Goal: Information Seeking & Learning: Learn about a topic

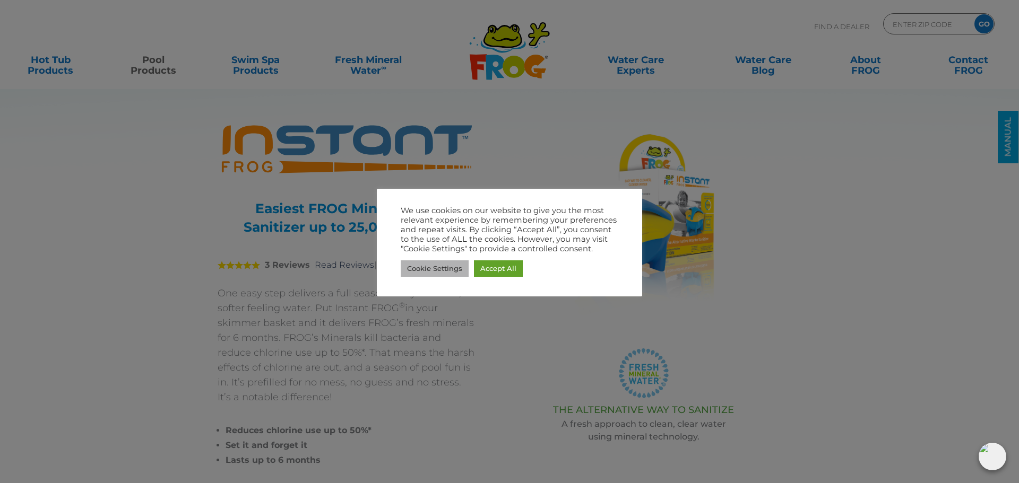
click at [417, 268] on link "Cookie Settings" at bounding box center [435, 269] width 68 height 16
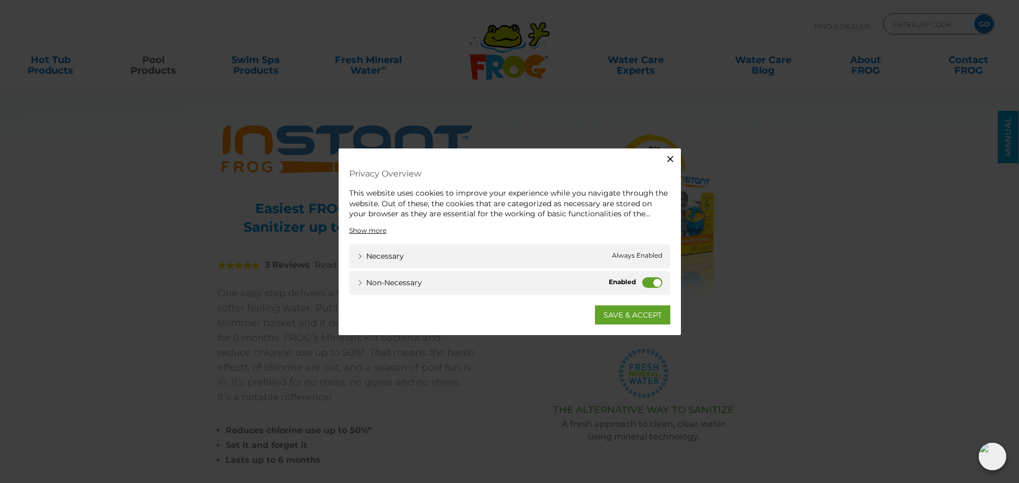
click at [653, 289] on div "Non-necessary Non-necessary" at bounding box center [509, 283] width 321 height 24
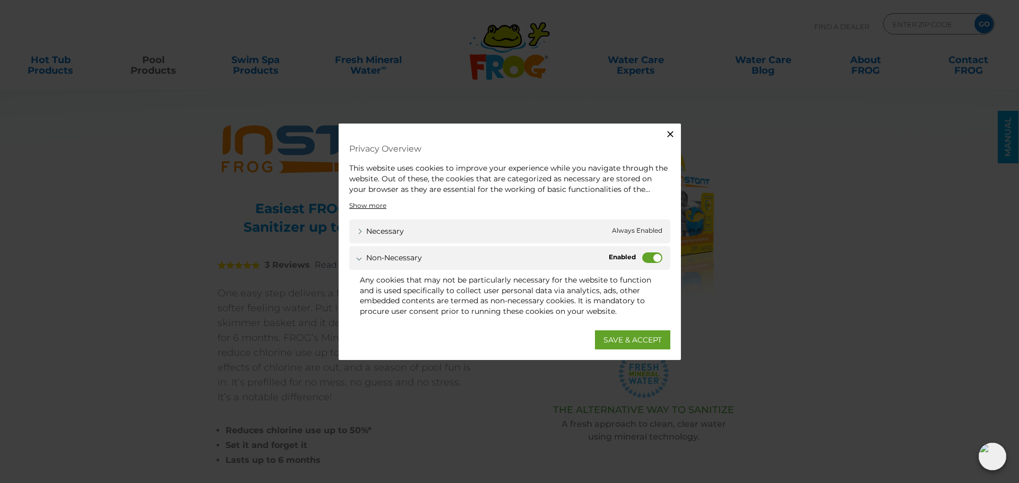
click at [647, 258] on label "Non-necessary" at bounding box center [652, 258] width 20 height 11
click at [0, 0] on input "Non-necessary" at bounding box center [0, 0] width 0 height 0
click at [629, 339] on link "SAVE & ACCEPT" at bounding box center [632, 339] width 75 height 19
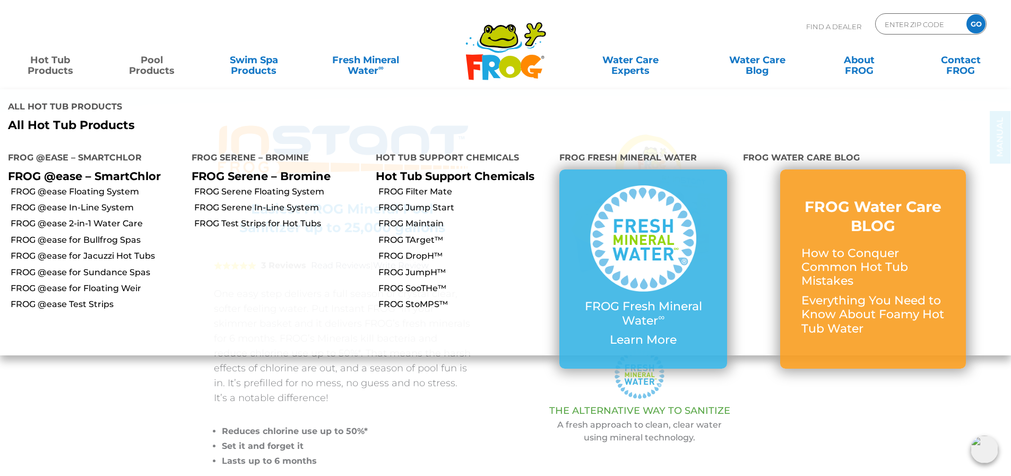
click at [47, 57] on link "Hot Tub Products" at bounding box center [50, 59] width 79 height 21
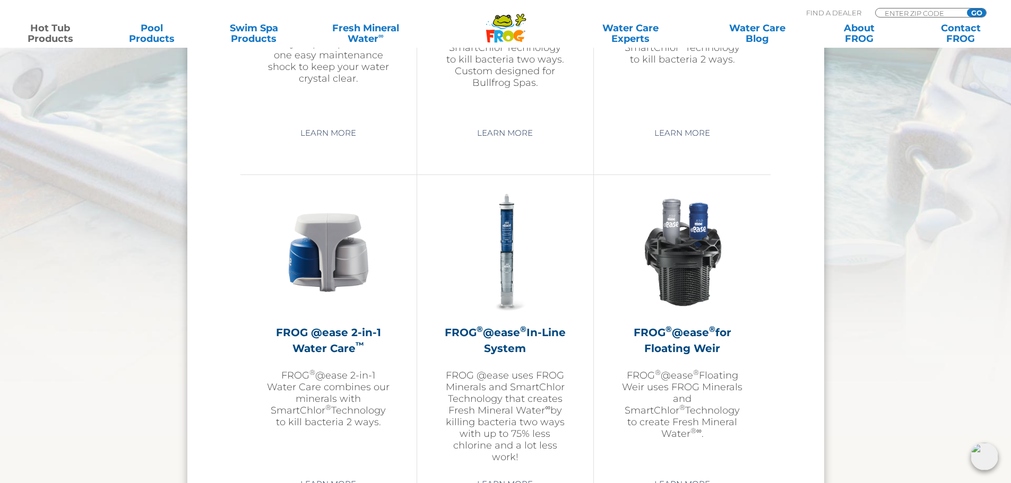
scroll to position [1433, 0]
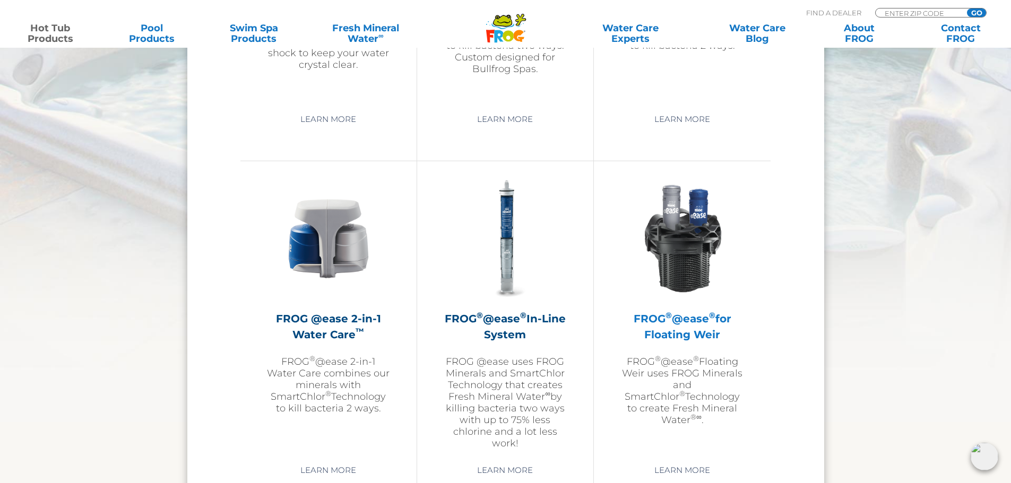
click at [673, 324] on h2 "FROG ® @ease ® for Floating Weir" at bounding box center [682, 327] width 124 height 32
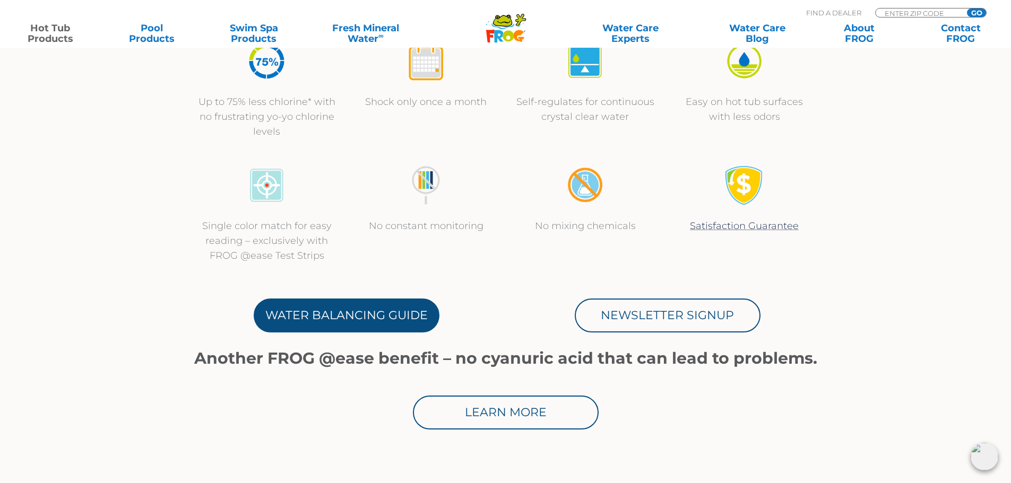
scroll to position [425, 0]
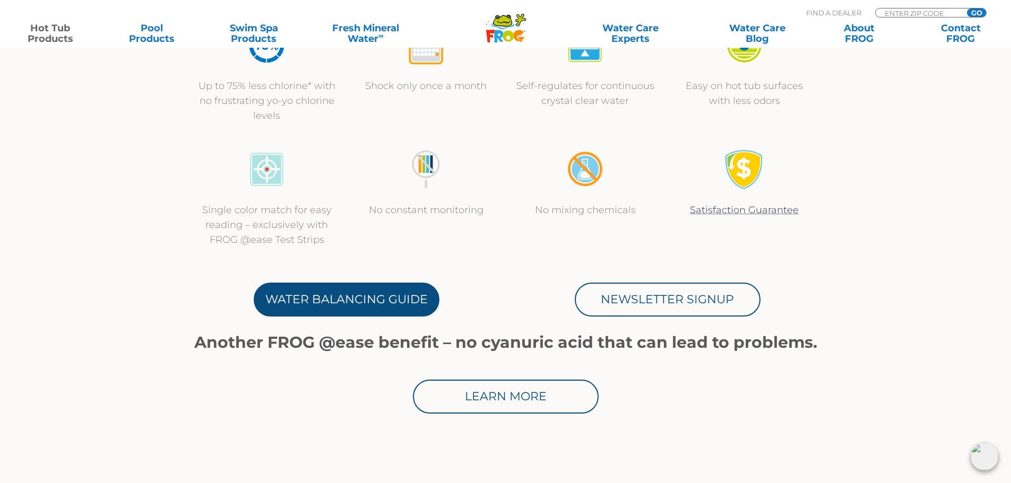
click at [301, 311] on link "Water Balancing Guide" at bounding box center [347, 300] width 186 height 34
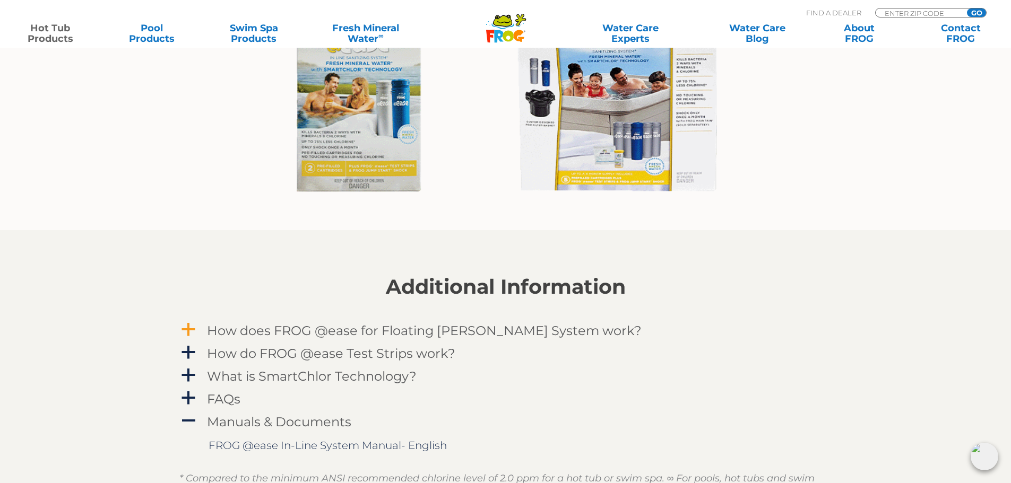
scroll to position [1061, 0]
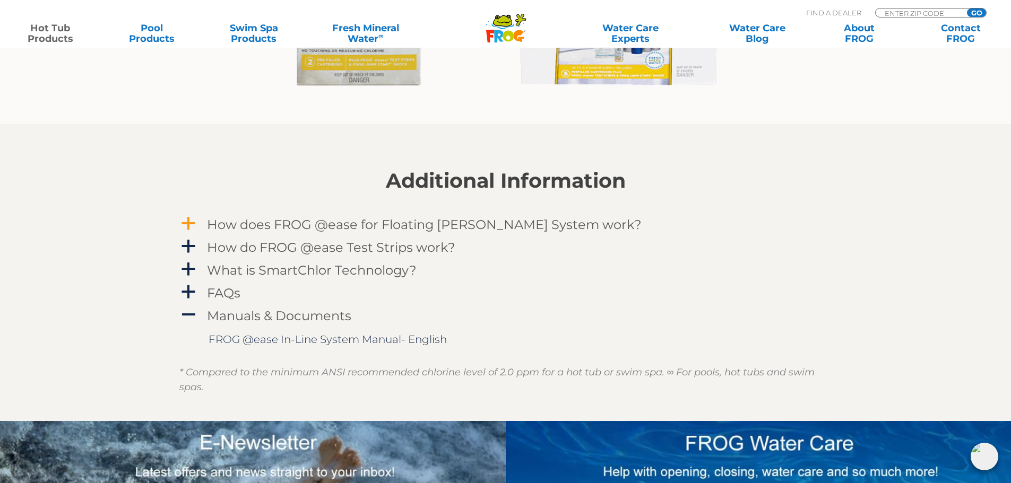
click at [191, 221] on span "a" at bounding box center [188, 224] width 16 height 16
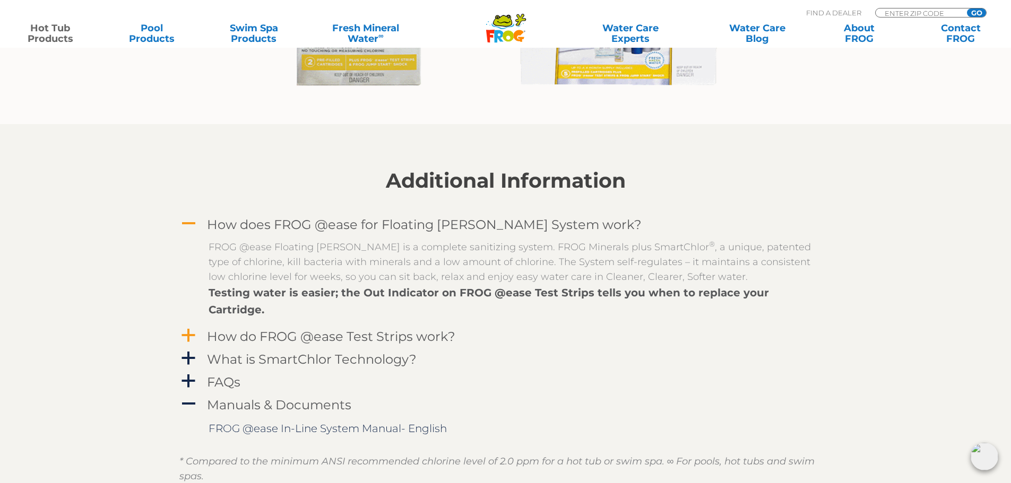
click at [181, 328] on span "a" at bounding box center [188, 336] width 16 height 16
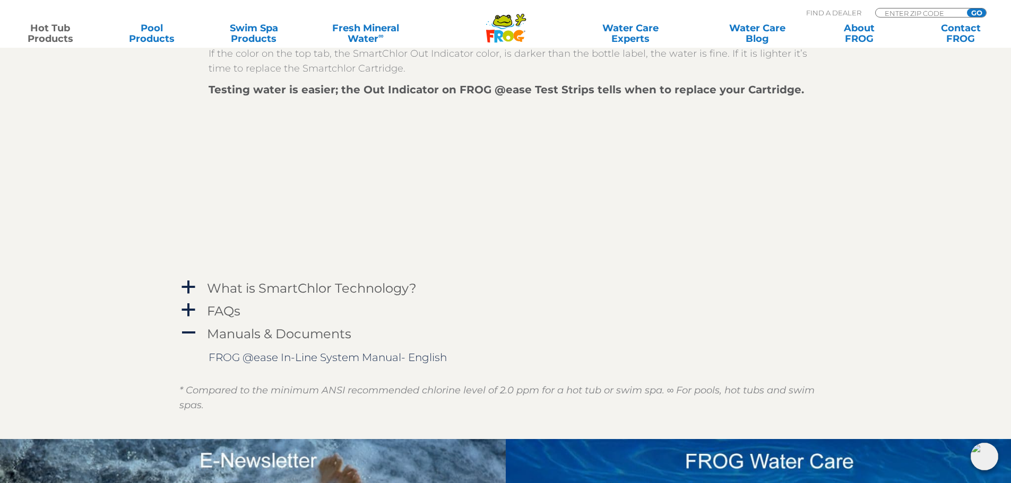
scroll to position [1433, 0]
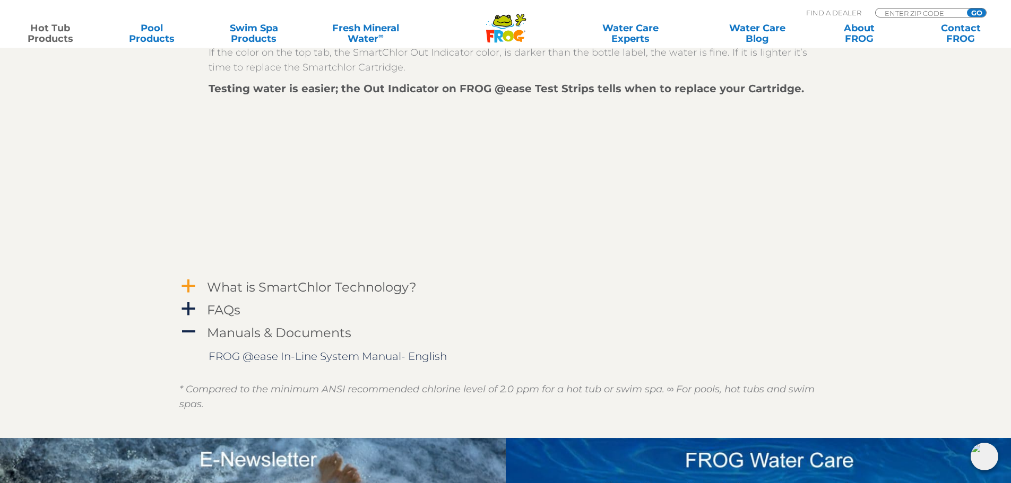
click at [189, 279] on span "a" at bounding box center [188, 287] width 16 height 16
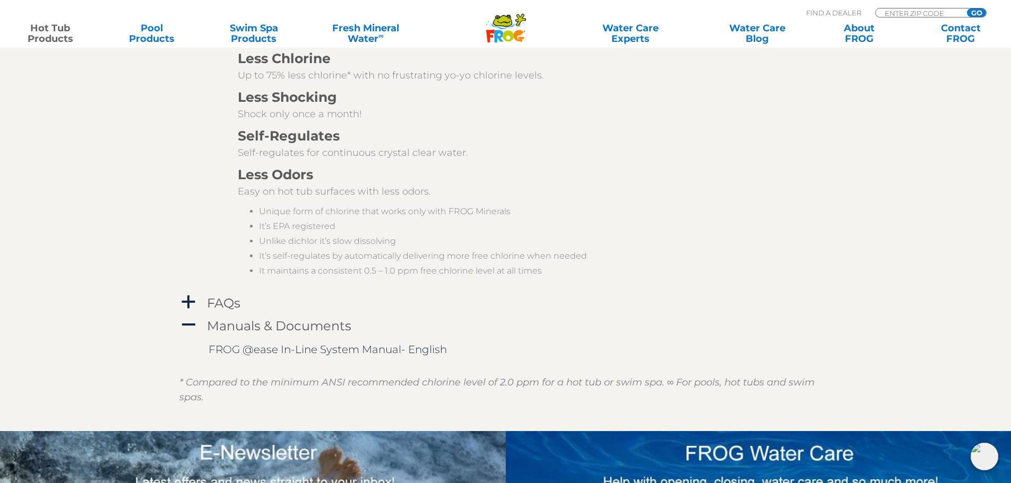
scroll to position [1911, 0]
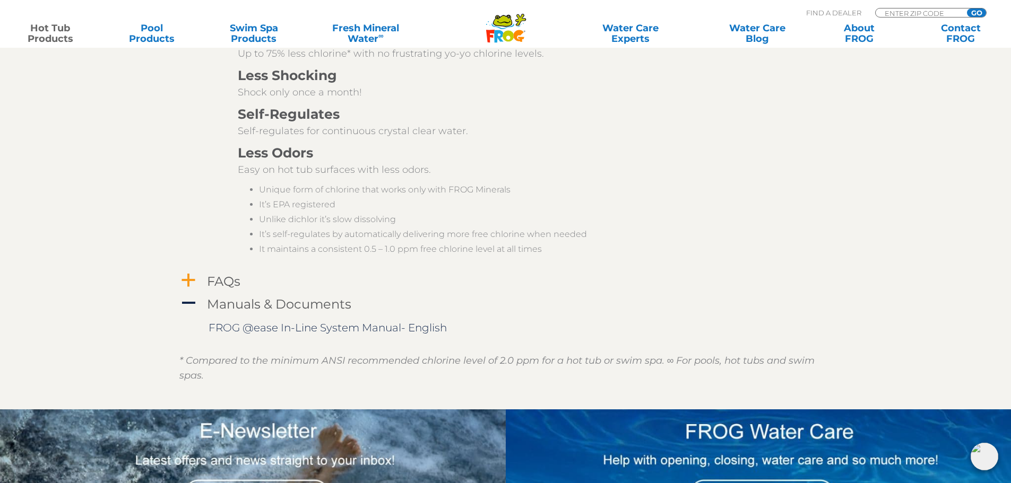
click at [186, 273] on span "a" at bounding box center [188, 281] width 16 height 16
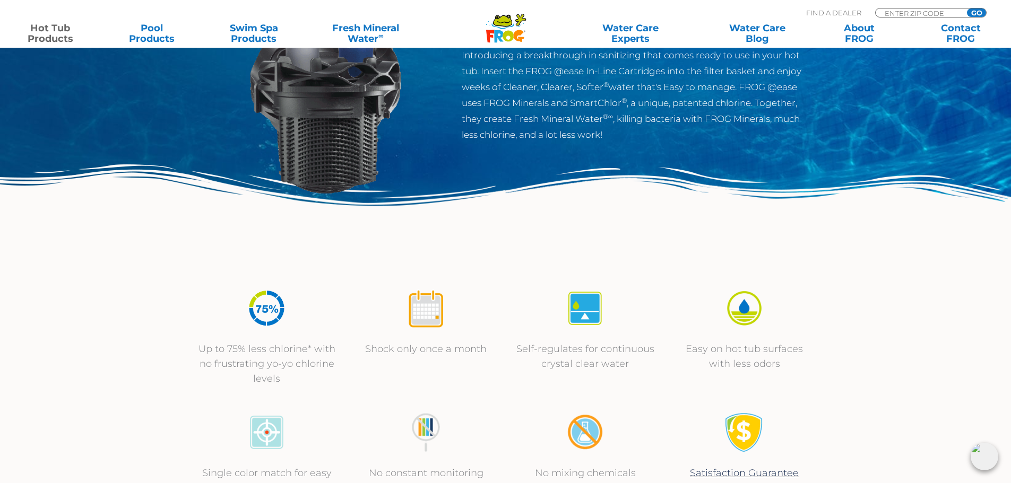
scroll to position [0, 0]
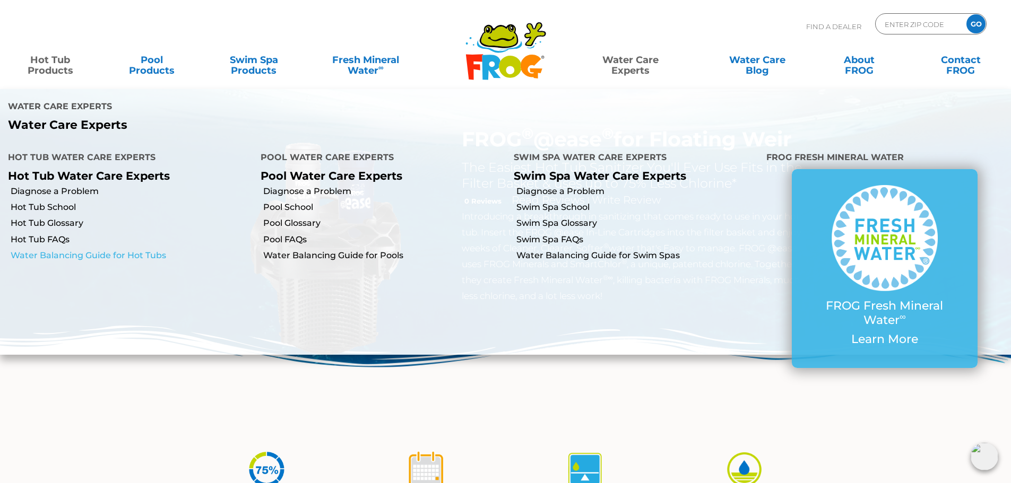
click at [81, 250] on link "Water Balancing Guide for Hot Tubs" at bounding box center [132, 256] width 242 height 12
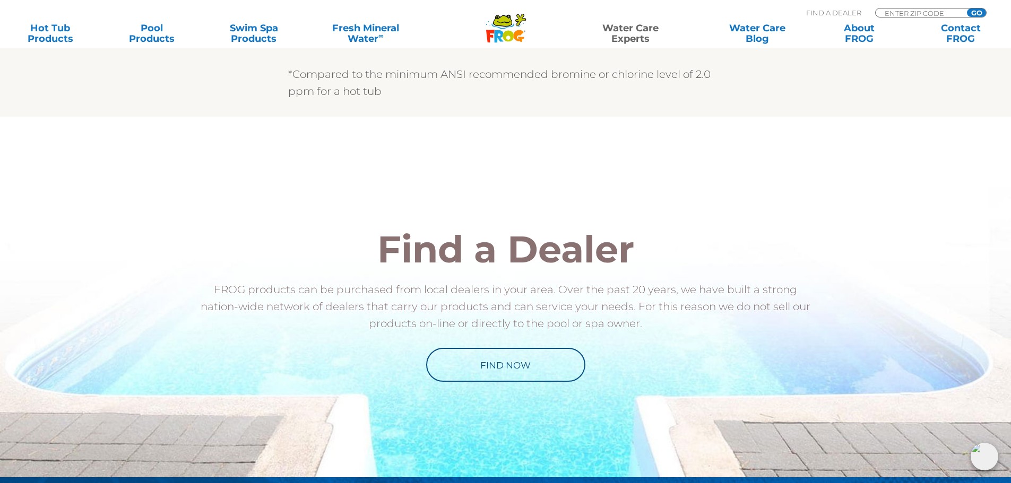
scroll to position [1040, 0]
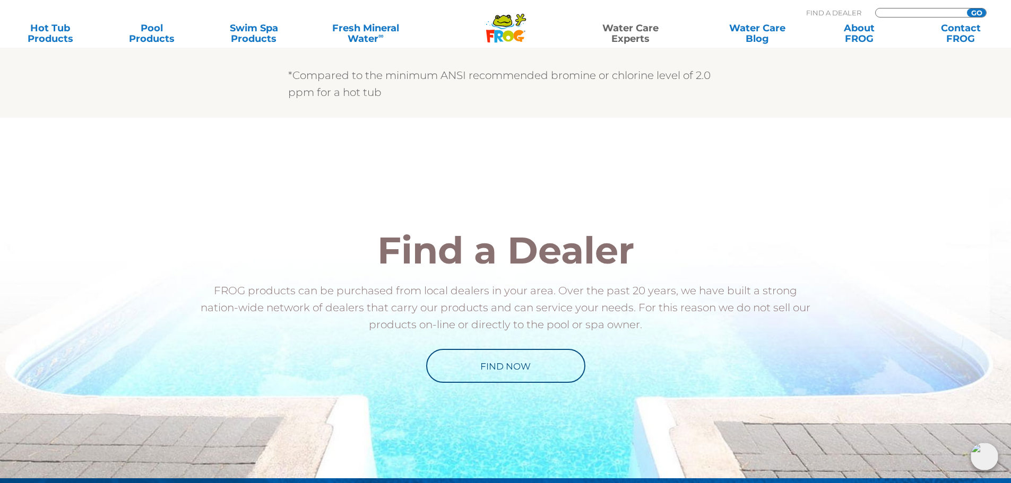
click at [918, 10] on input "Zip Code Form" at bounding box center [920, 12] width 72 height 9
type input "68007"
click at [967, 8] on input "GO" at bounding box center [976, 12] width 19 height 8
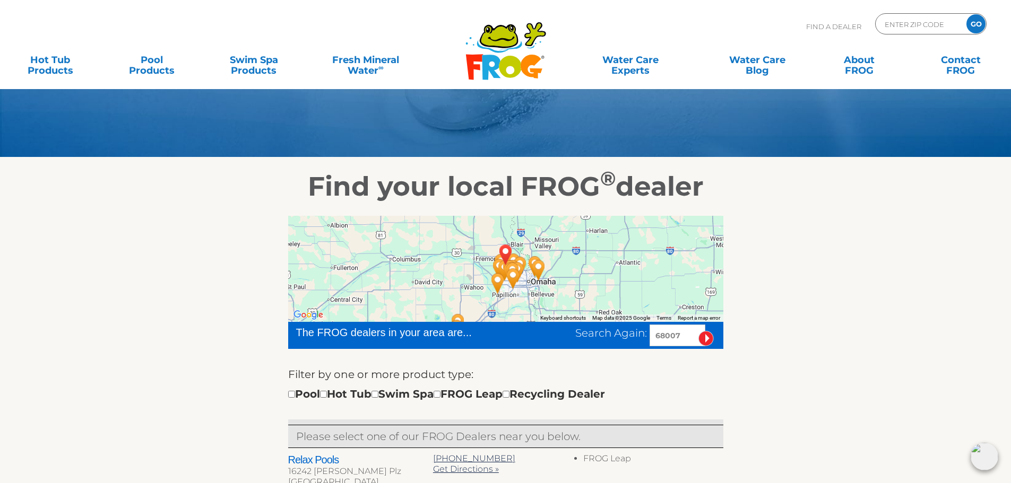
scroll to position [106, 0]
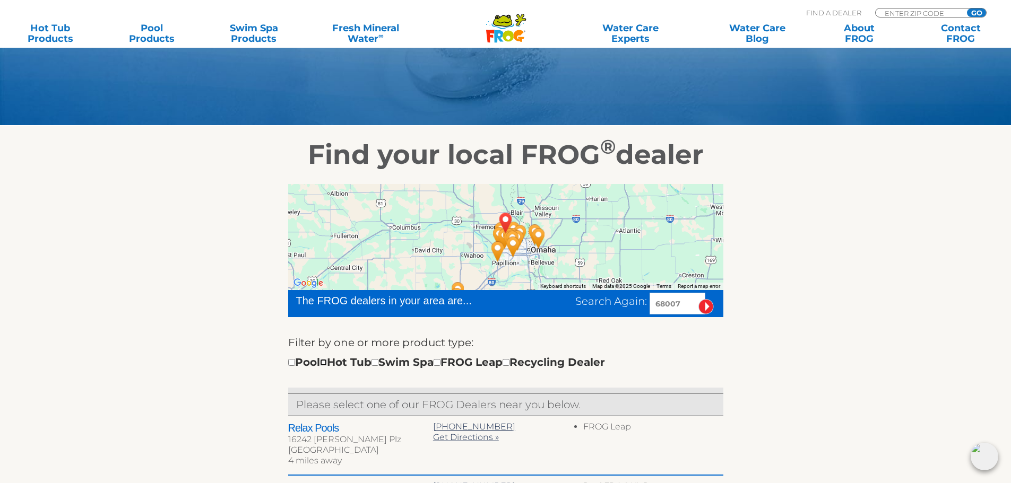
click at [327, 362] on input "checkbox" at bounding box center [323, 362] width 7 height 7
checkbox input "true"
